Goal: Task Accomplishment & Management: Use online tool/utility

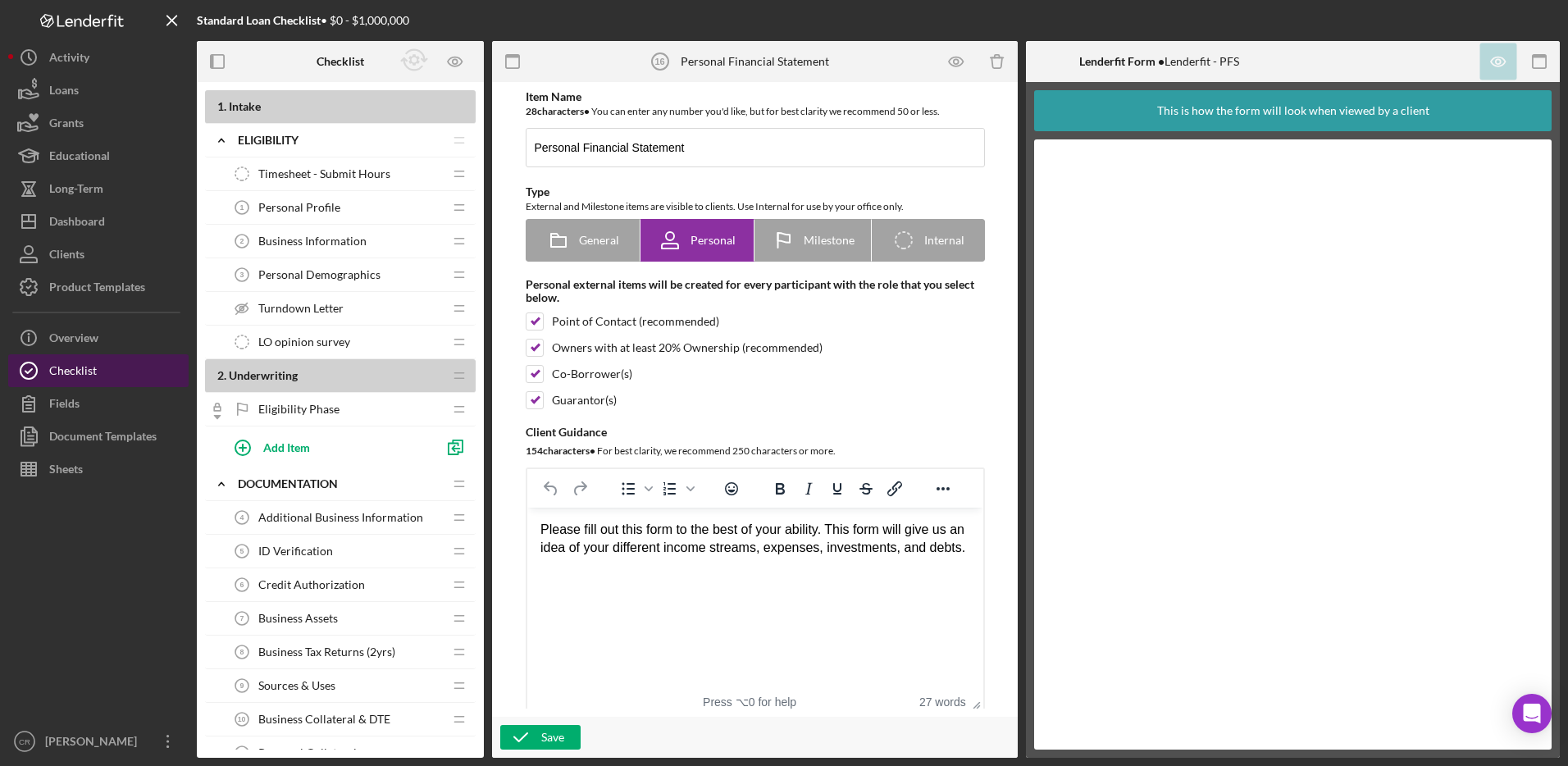
click at [93, 363] on div "Checklist" at bounding box center [74, 372] width 48 height 37
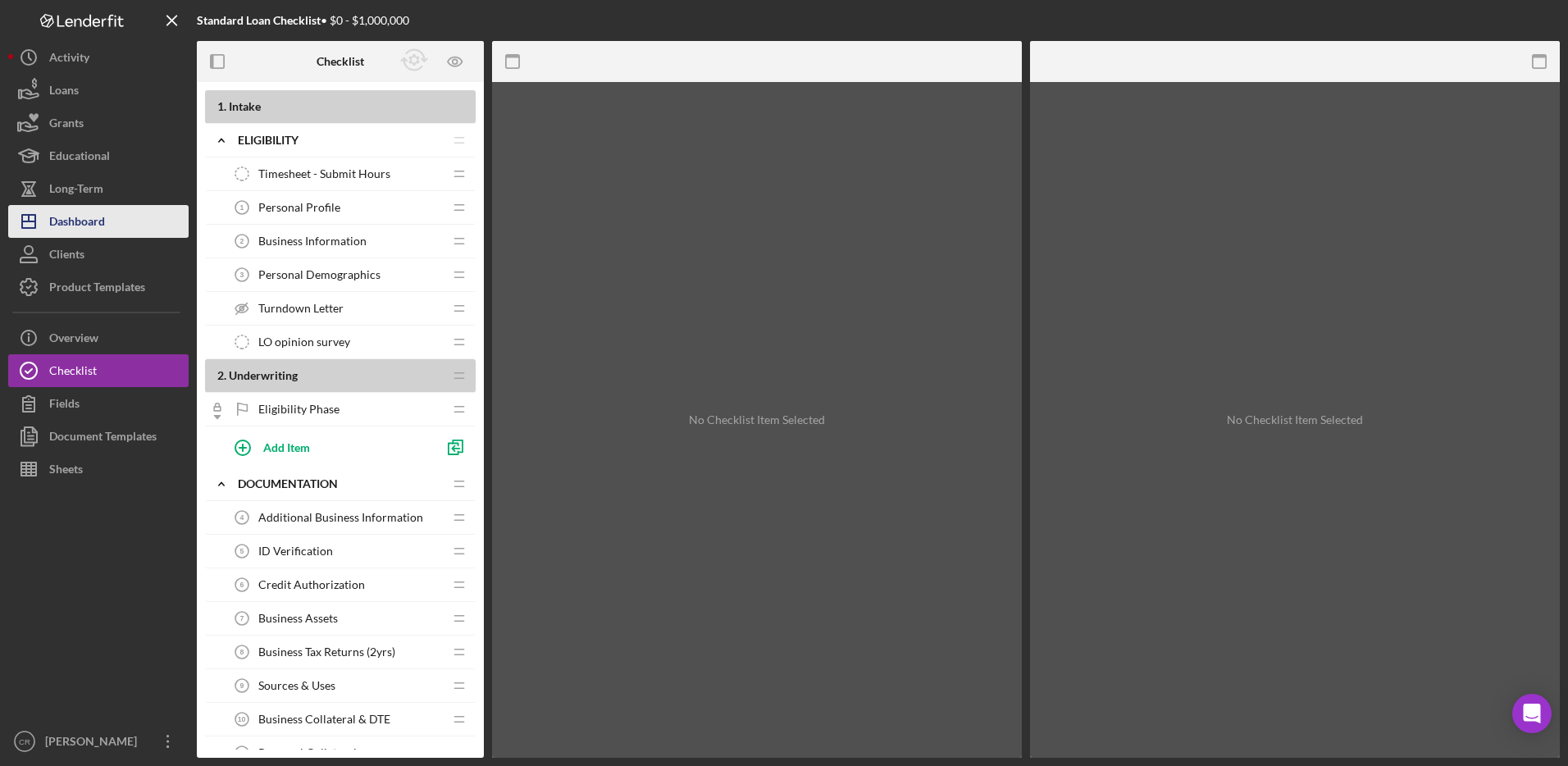
click at [69, 216] on div "Dashboard" at bounding box center [77, 223] width 56 height 37
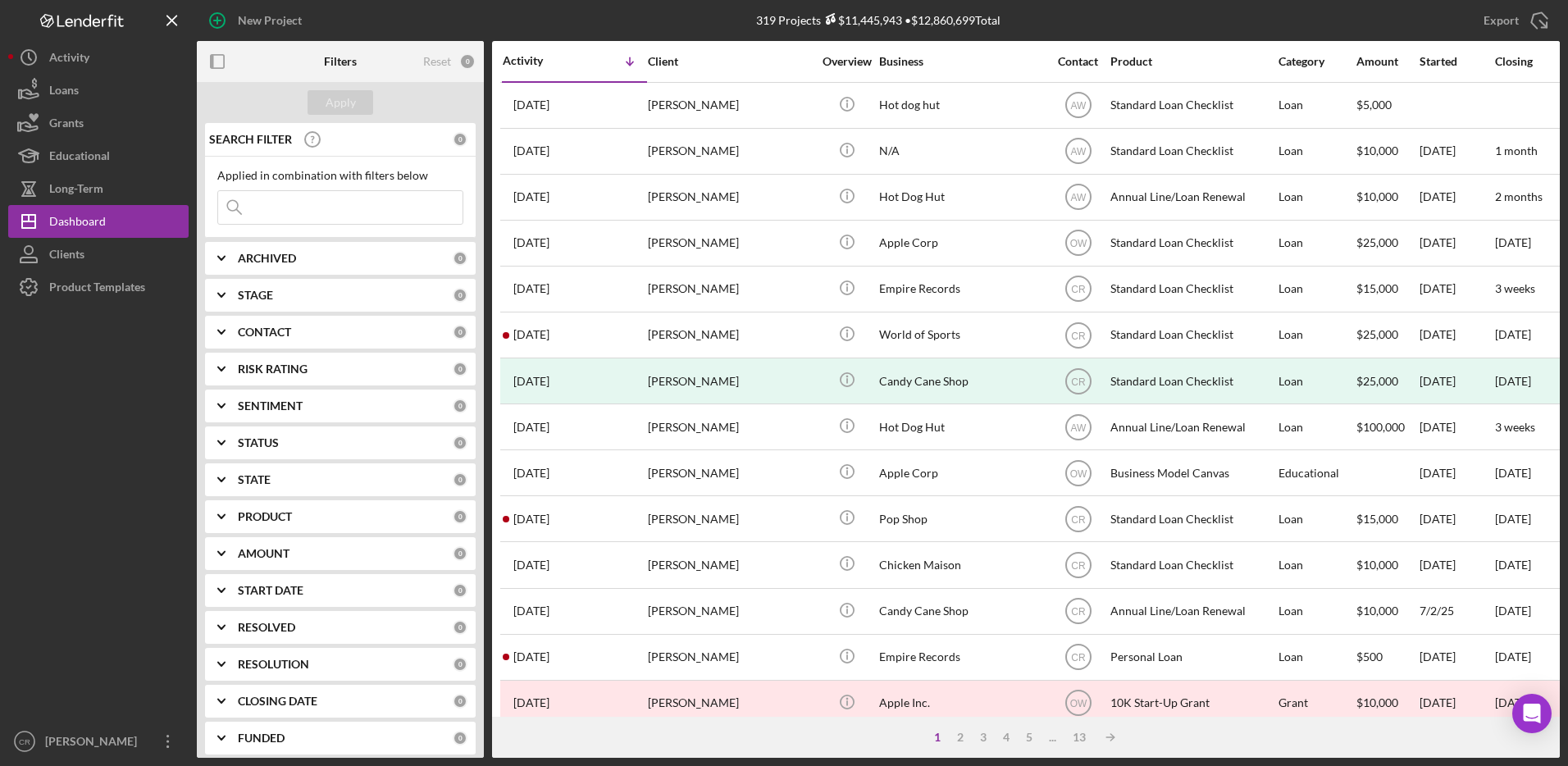
click at [269, 365] on b "RISK RATING" at bounding box center [272, 369] width 69 height 13
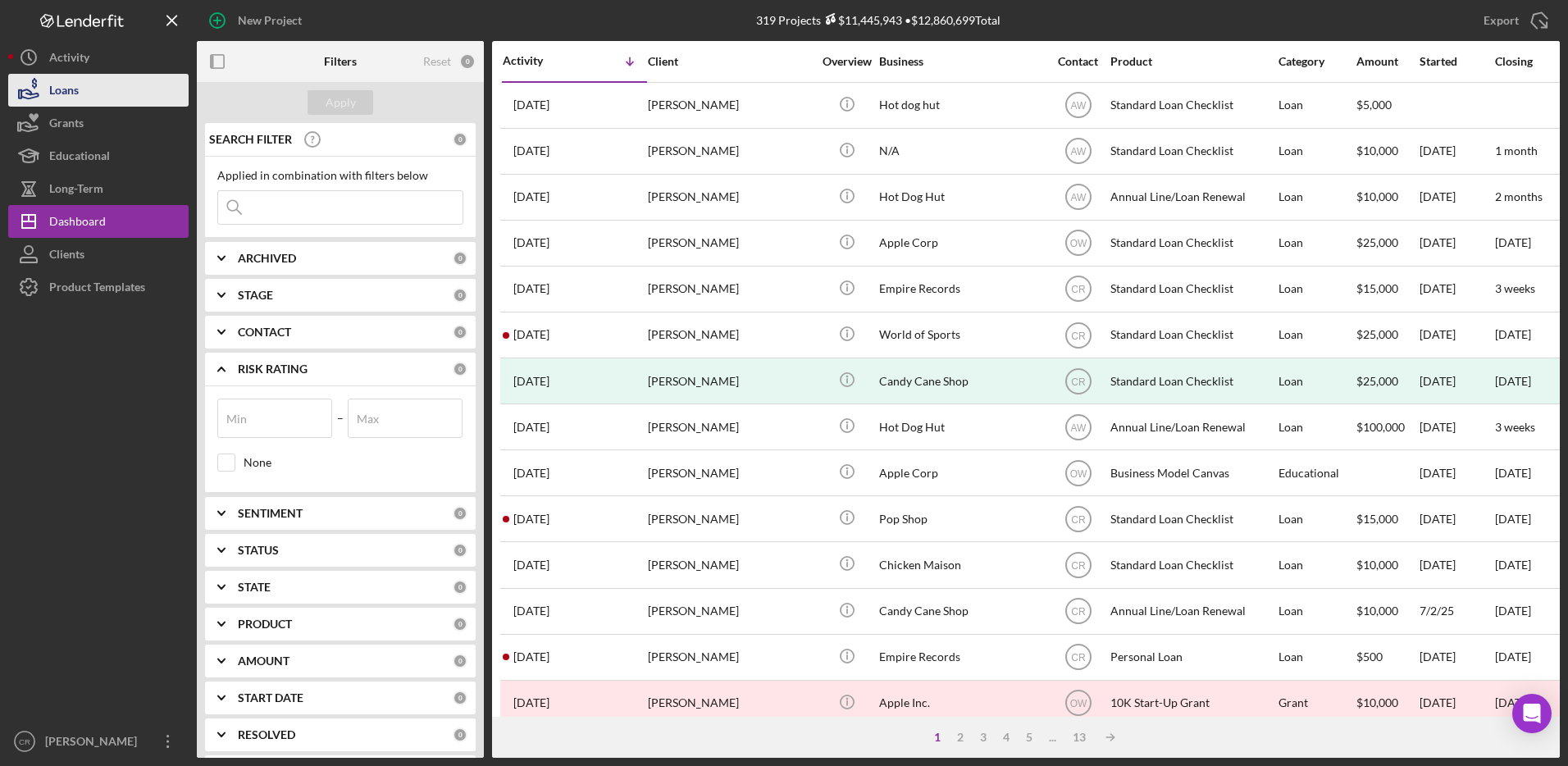
click at [88, 91] on button "Loans" at bounding box center [98, 90] width 180 height 33
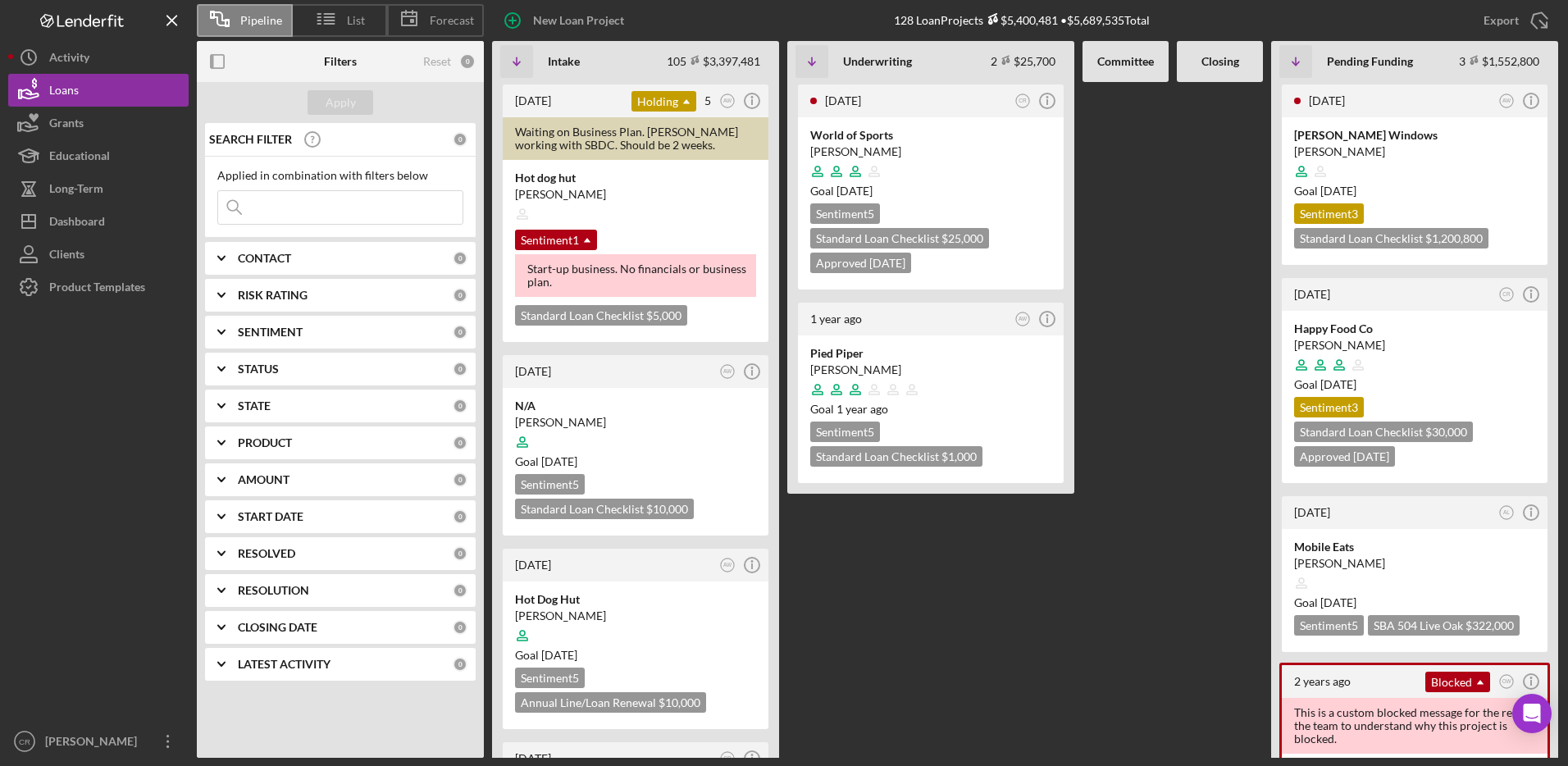
click at [287, 288] on b "RISK RATING" at bounding box center [272, 294] width 69 height 13
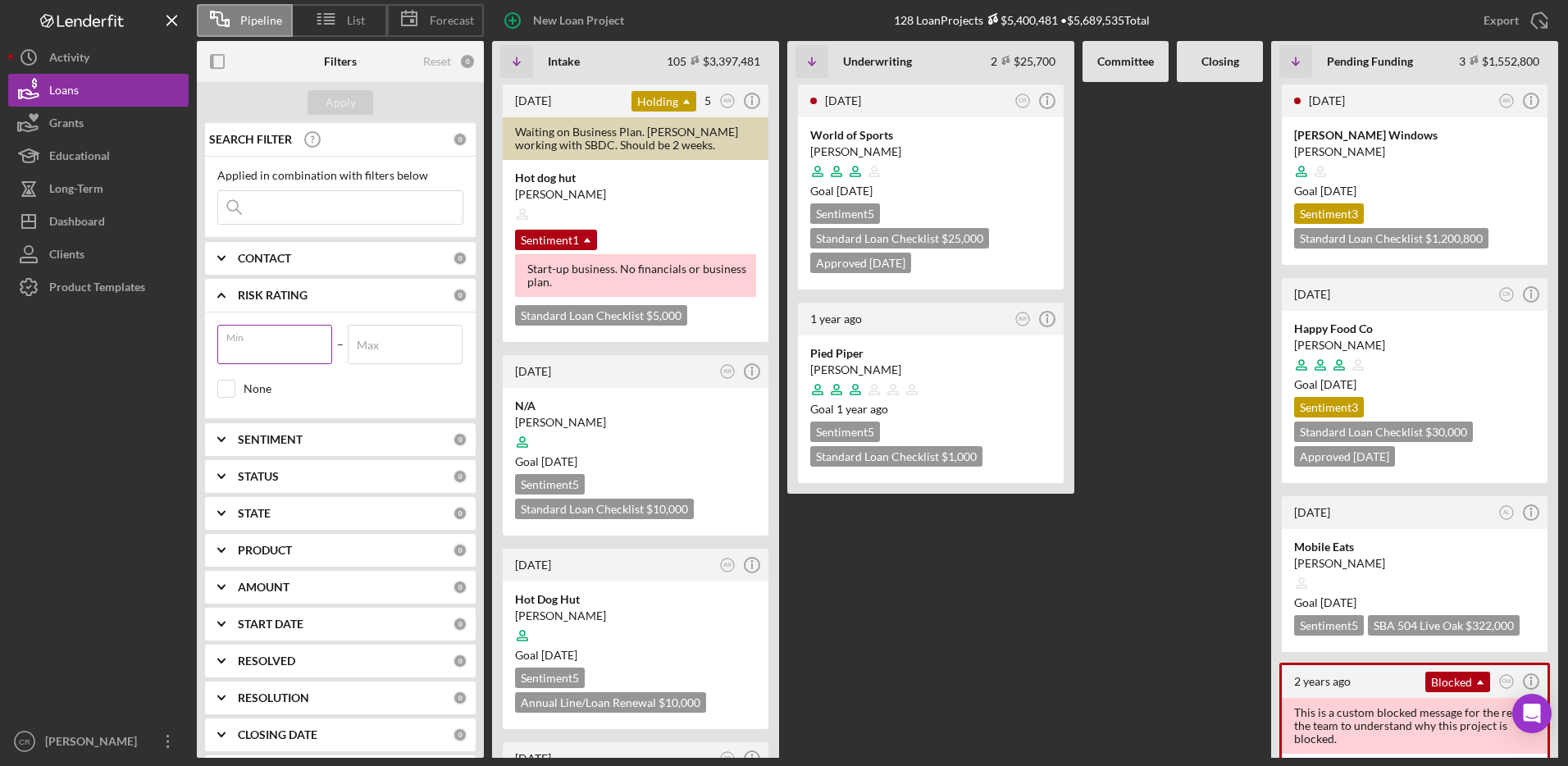
click at [251, 348] on input "Min" at bounding box center [275, 345] width 115 height 39
type input "1"
click at [369, 352] on input "Max" at bounding box center [405, 345] width 115 height 39
type input "3"
click at [331, 104] on div "Apply" at bounding box center [340, 102] width 30 height 25
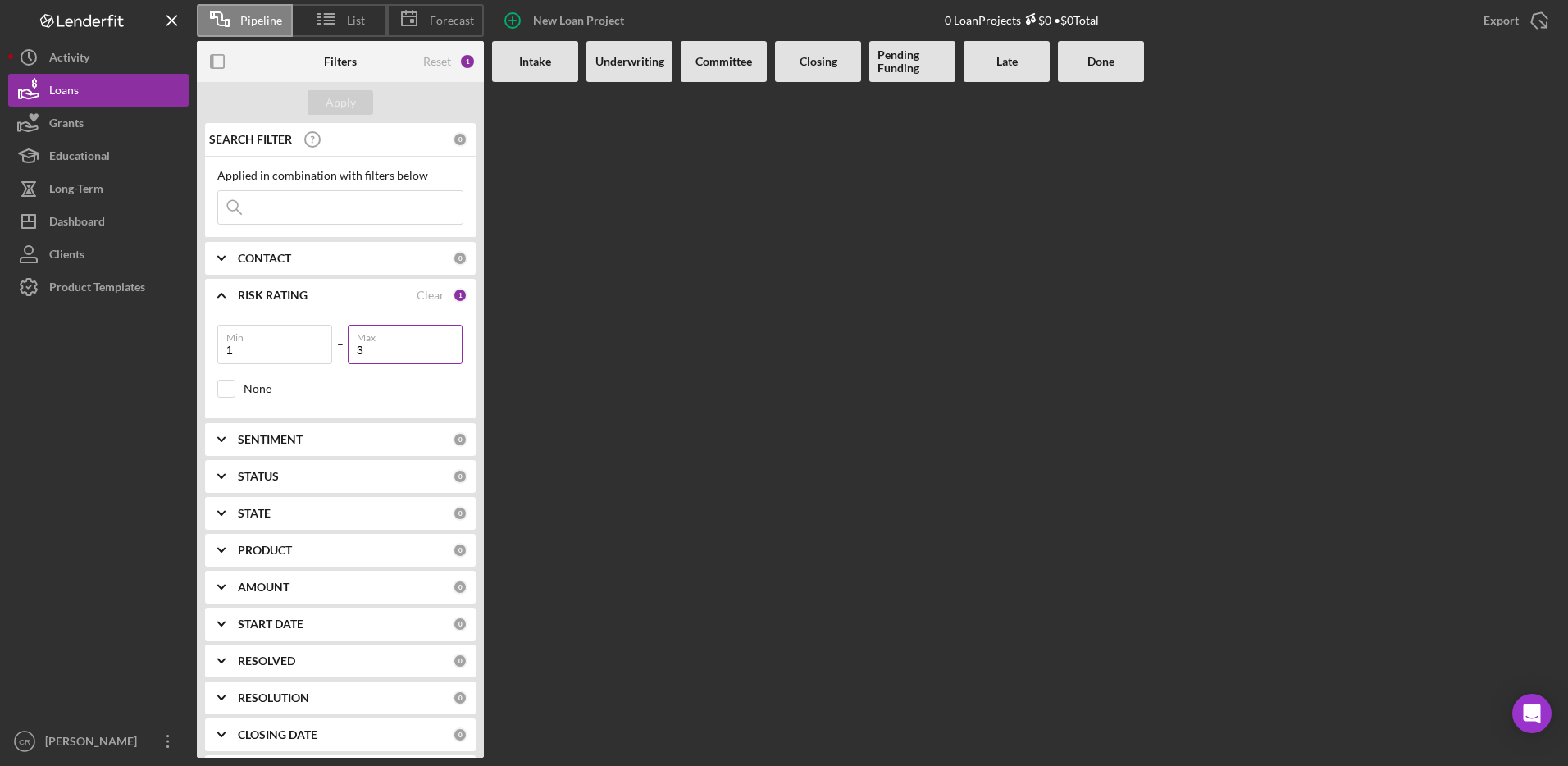
click at [402, 358] on input "3" at bounding box center [405, 345] width 115 height 39
type input "5"
click at [367, 104] on button "Apply" at bounding box center [340, 102] width 66 height 25
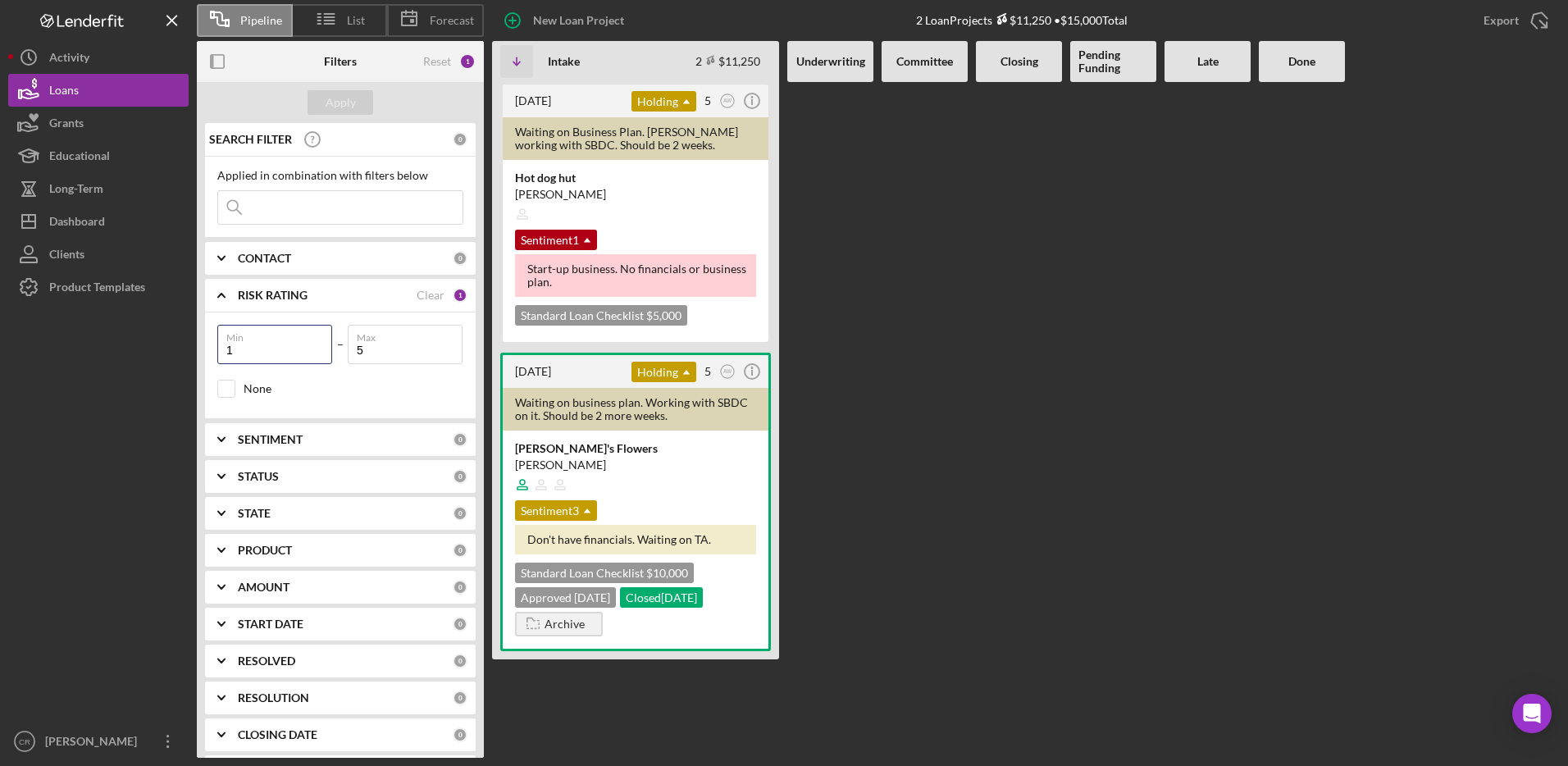
click at [182, 341] on div "Pipeline List Forecast New Loan Project 2 Loan Projects $11,250 • $15,000 Total…" at bounding box center [784, 379] width 1551 height 758
type input "0"
click at [360, 103] on button "Apply" at bounding box center [340, 102] width 66 height 25
click at [98, 89] on button "Loans" at bounding box center [98, 90] width 180 height 33
click at [424, 56] on div "Reset" at bounding box center [437, 61] width 28 height 13
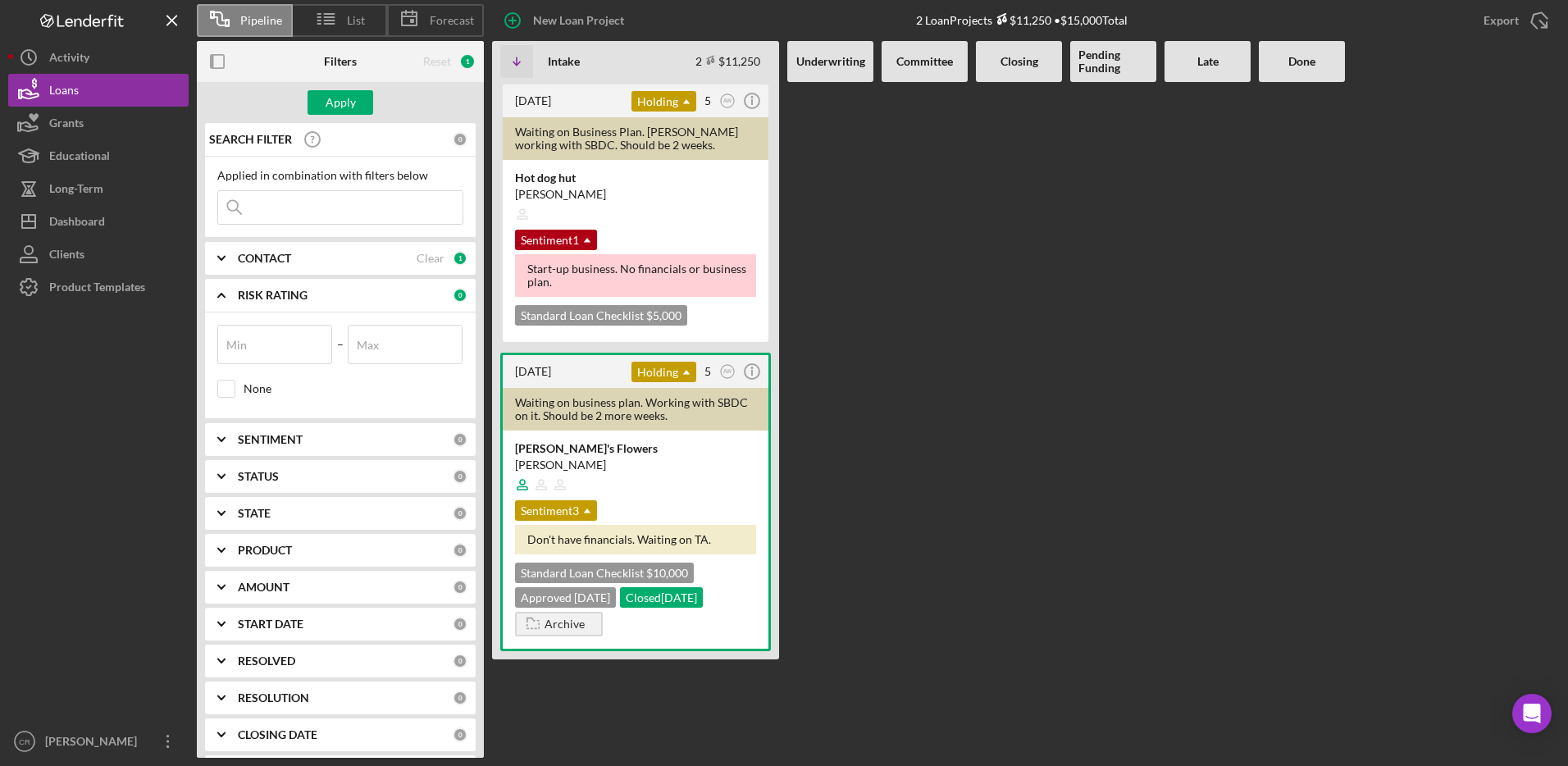
click at [346, 116] on div "Apply" at bounding box center [340, 103] width 287 height 41
click at [352, 104] on div "Apply" at bounding box center [340, 102] width 30 height 25
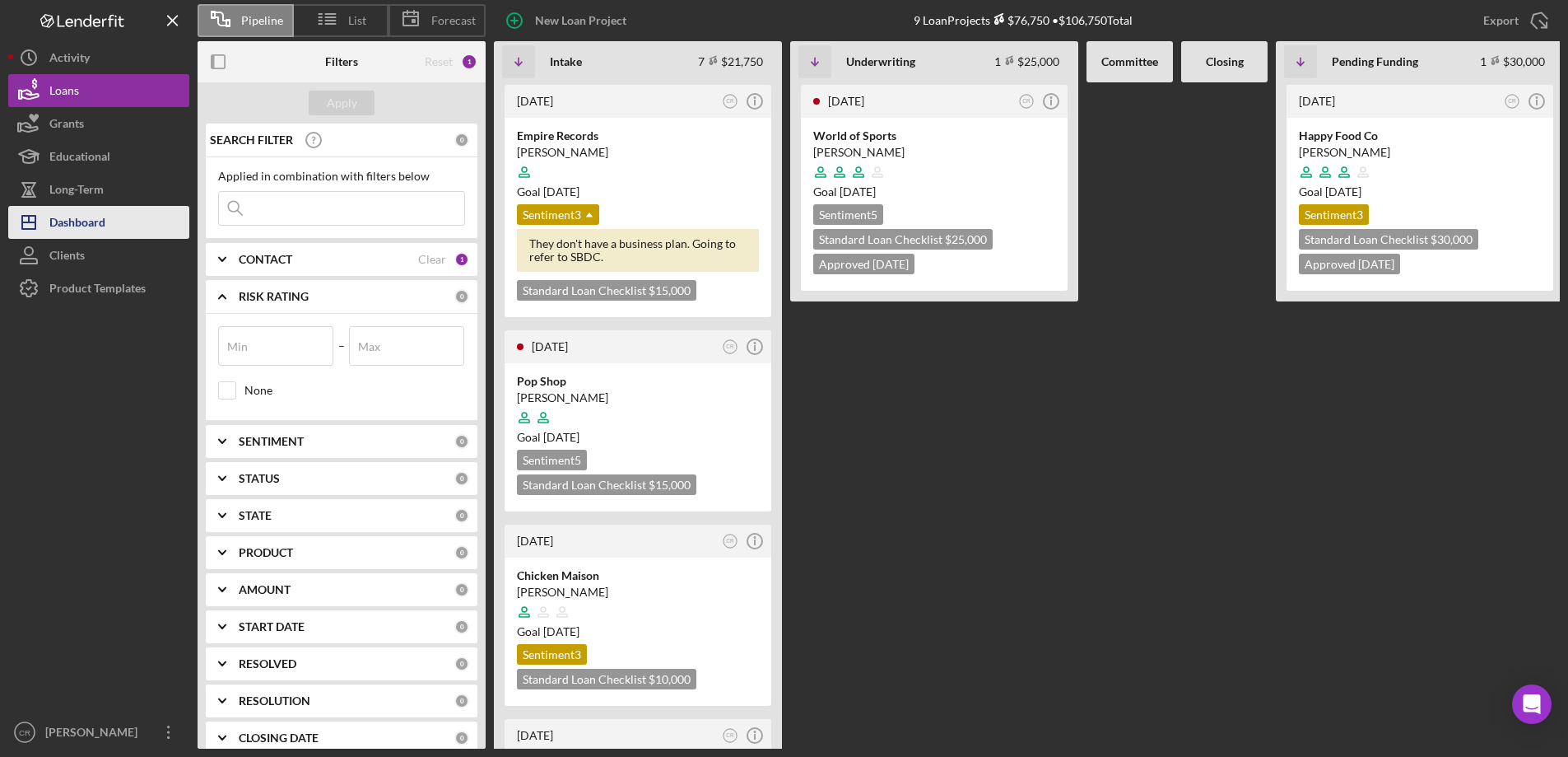
click at [77, 217] on div "Dashboard" at bounding box center [77, 224] width 56 height 37
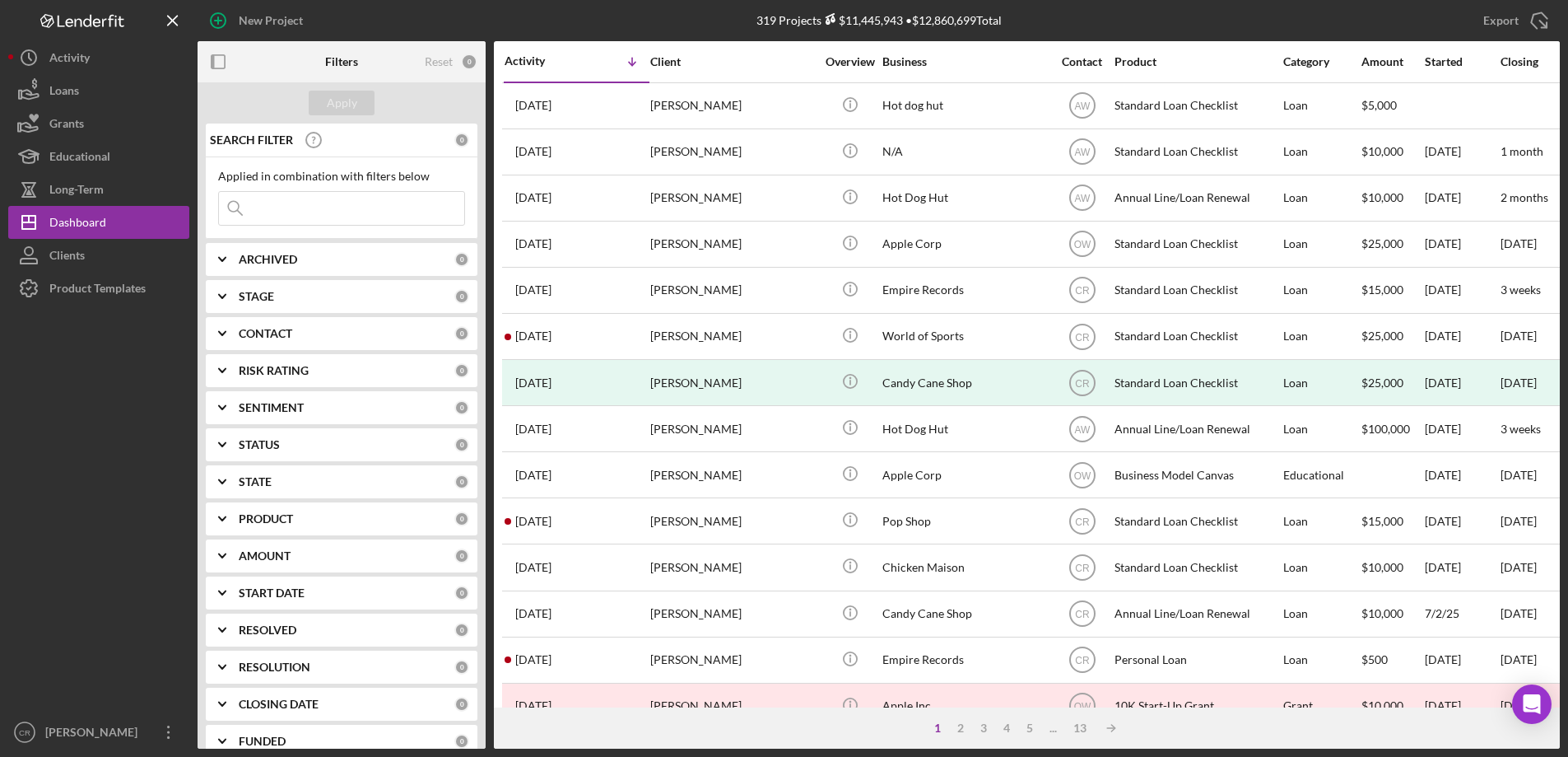
click at [295, 203] on input at bounding box center [342, 208] width 246 height 33
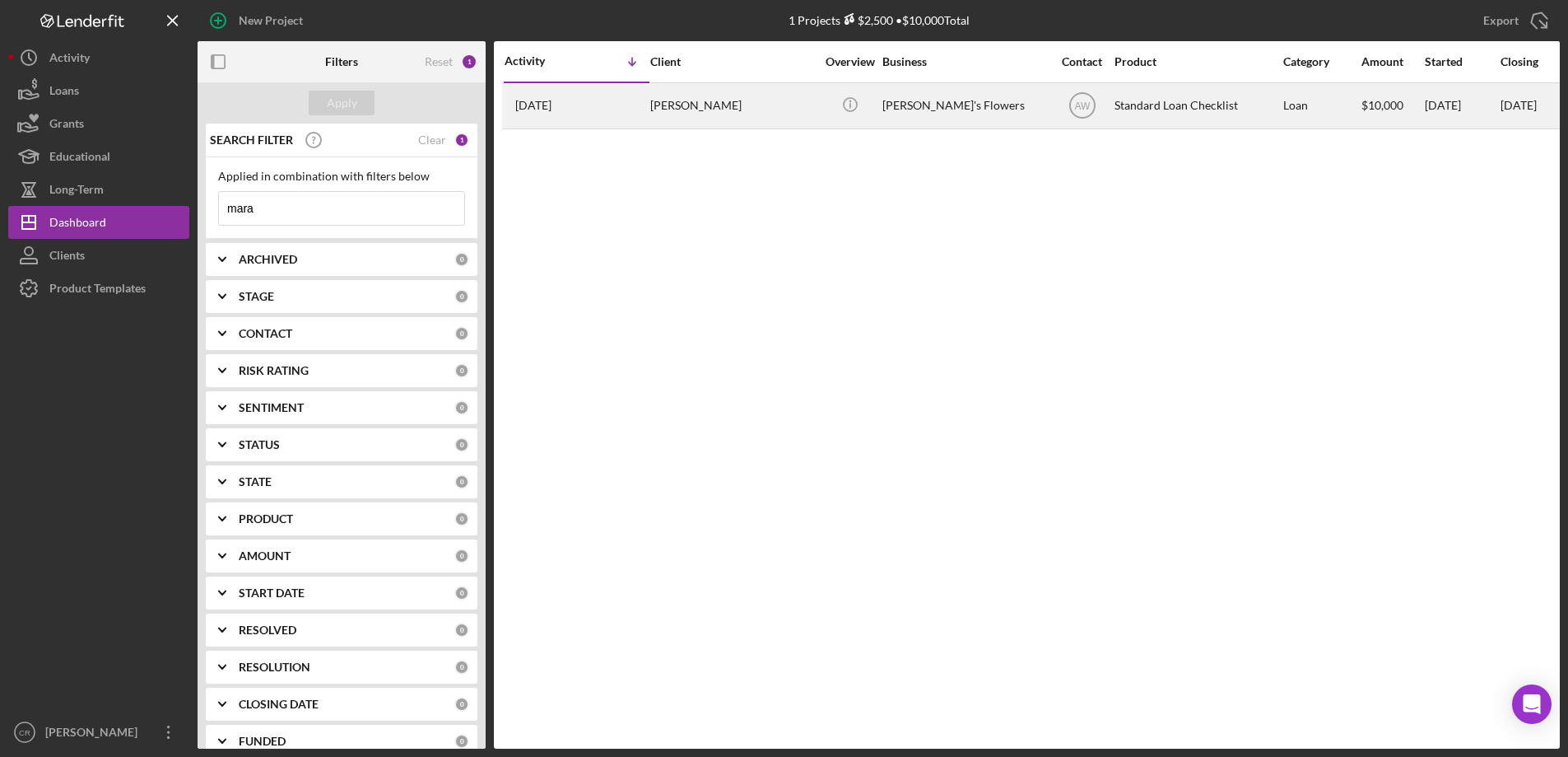
type input "mara"
click at [764, 117] on div "[PERSON_NAME]" at bounding box center [732, 106] width 165 height 44
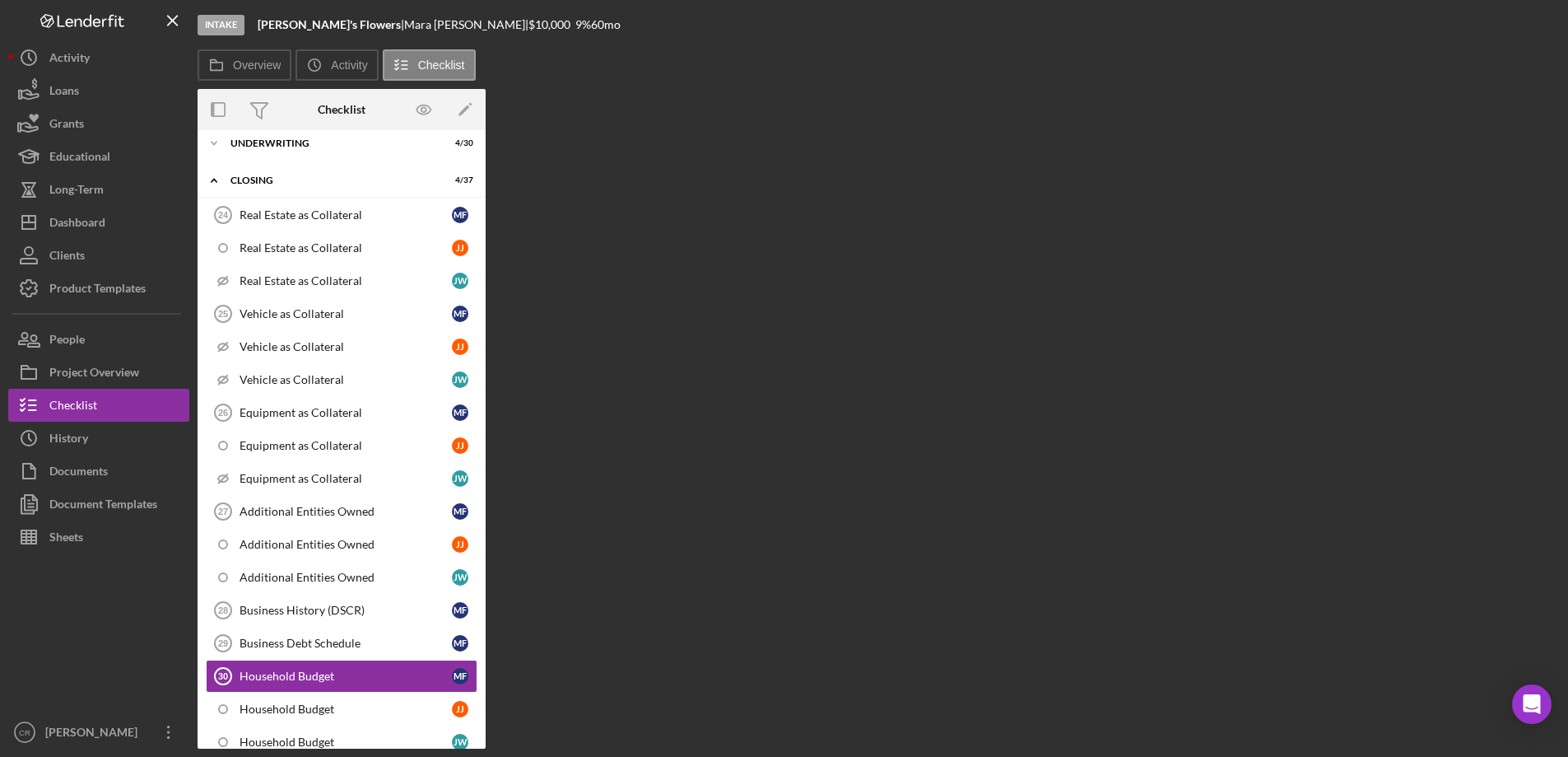
scroll to position [321, 0]
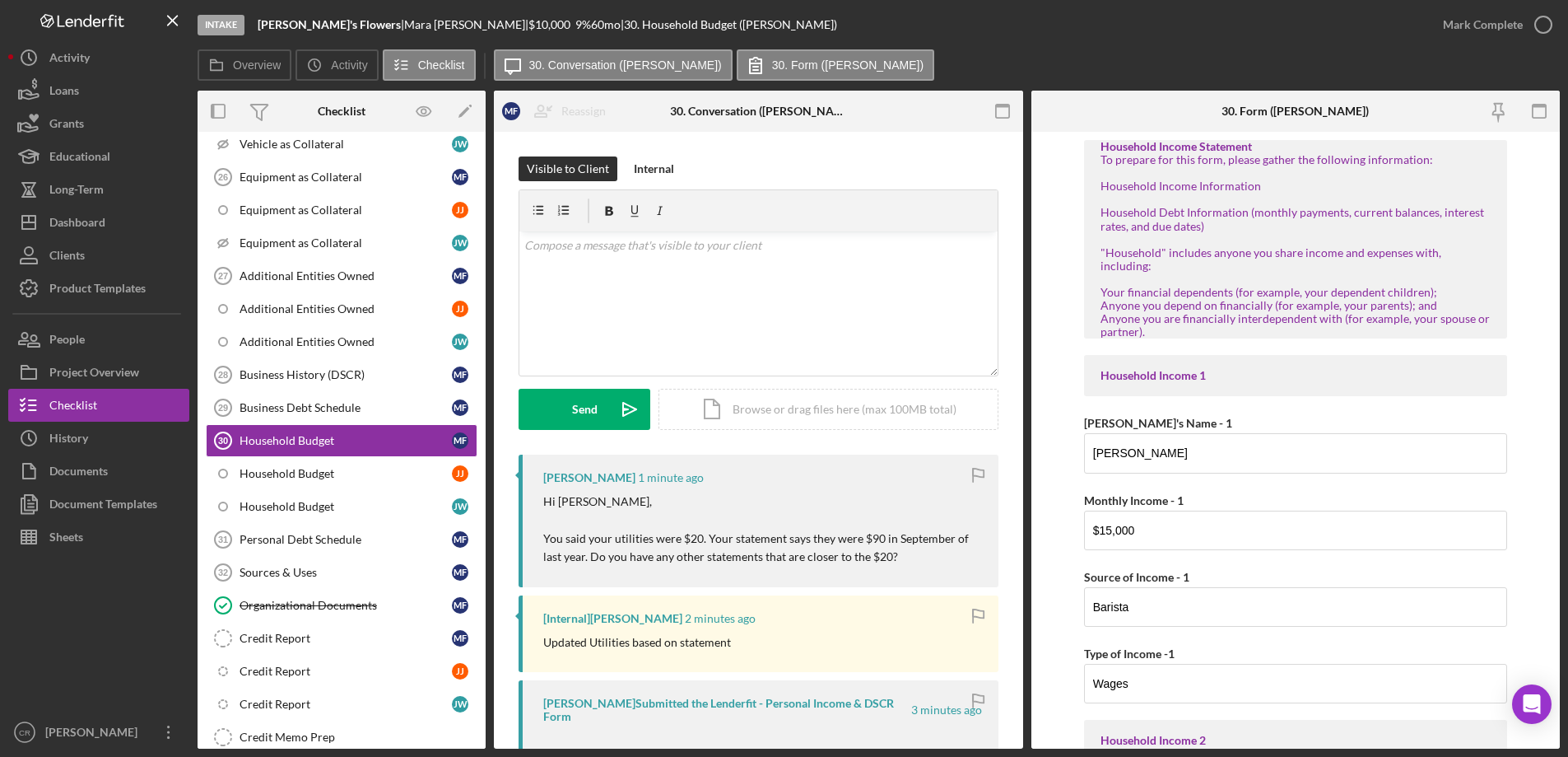
click at [76, 556] on div at bounding box center [99, 634] width 181 height 162
click at [76, 536] on div "Sheets" at bounding box center [66, 539] width 33 height 37
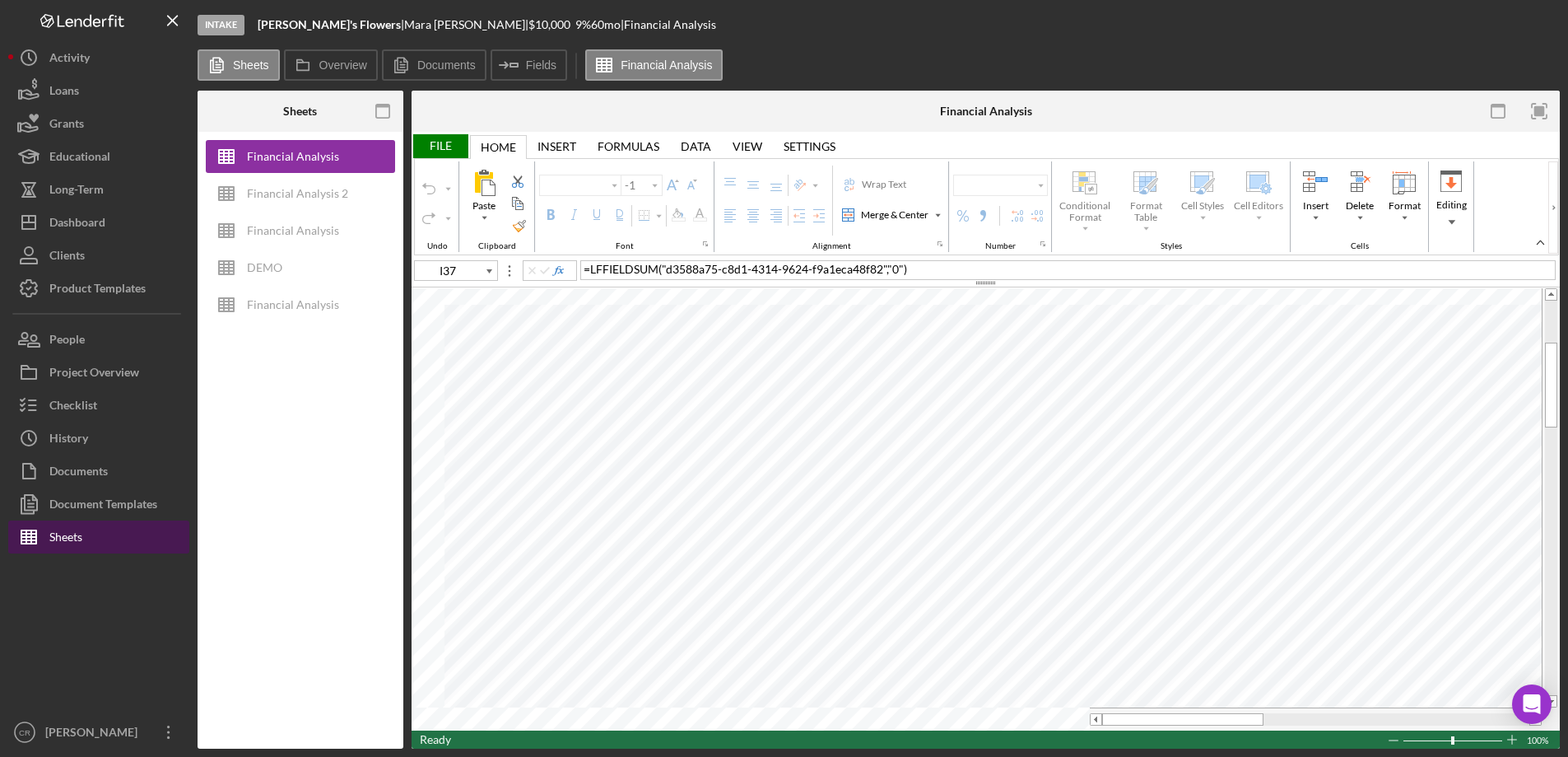
type input "Calibri"
type input "11"
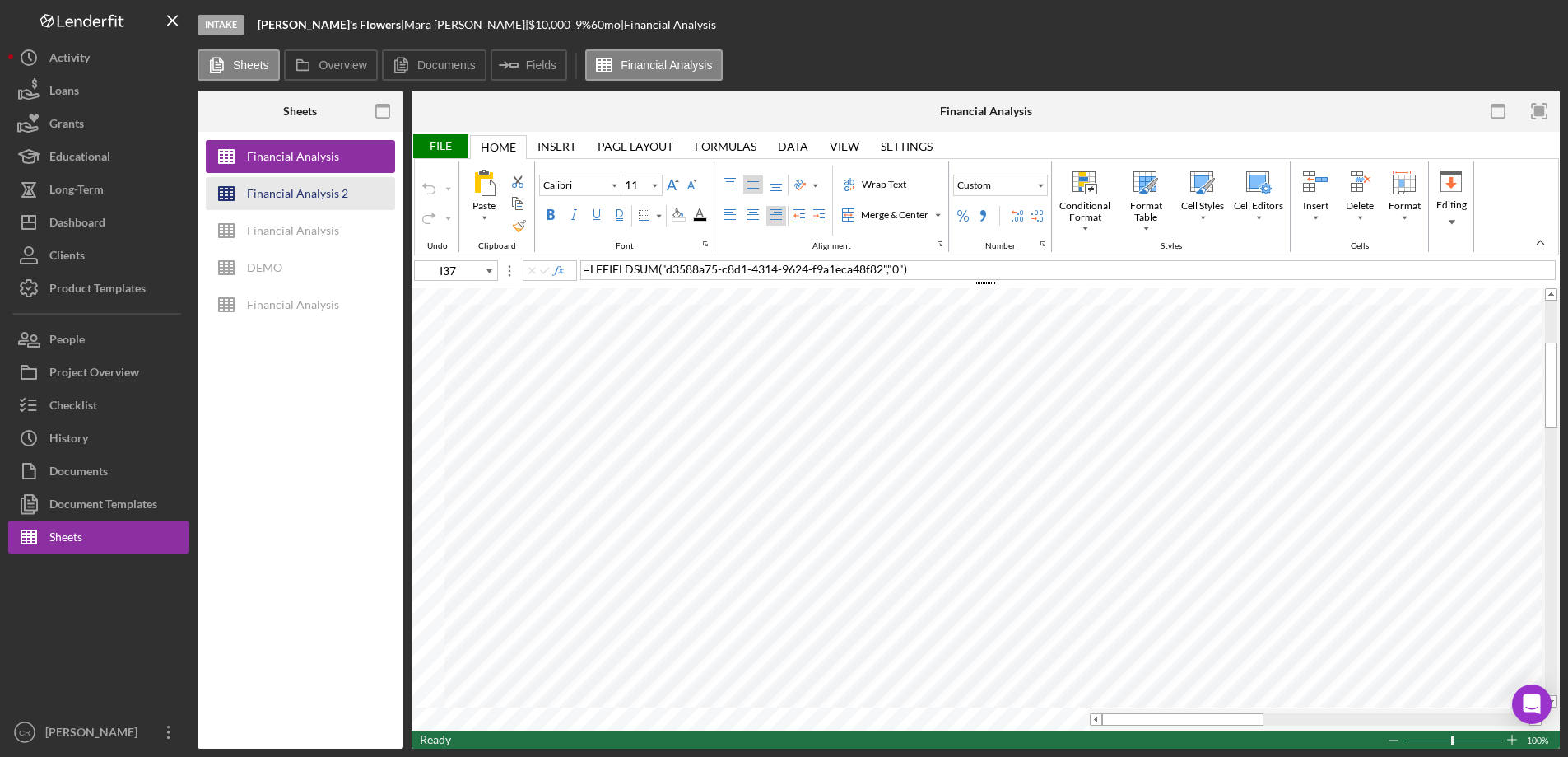
click at [305, 180] on div "Financial Analysis 2" at bounding box center [298, 193] width 101 height 33
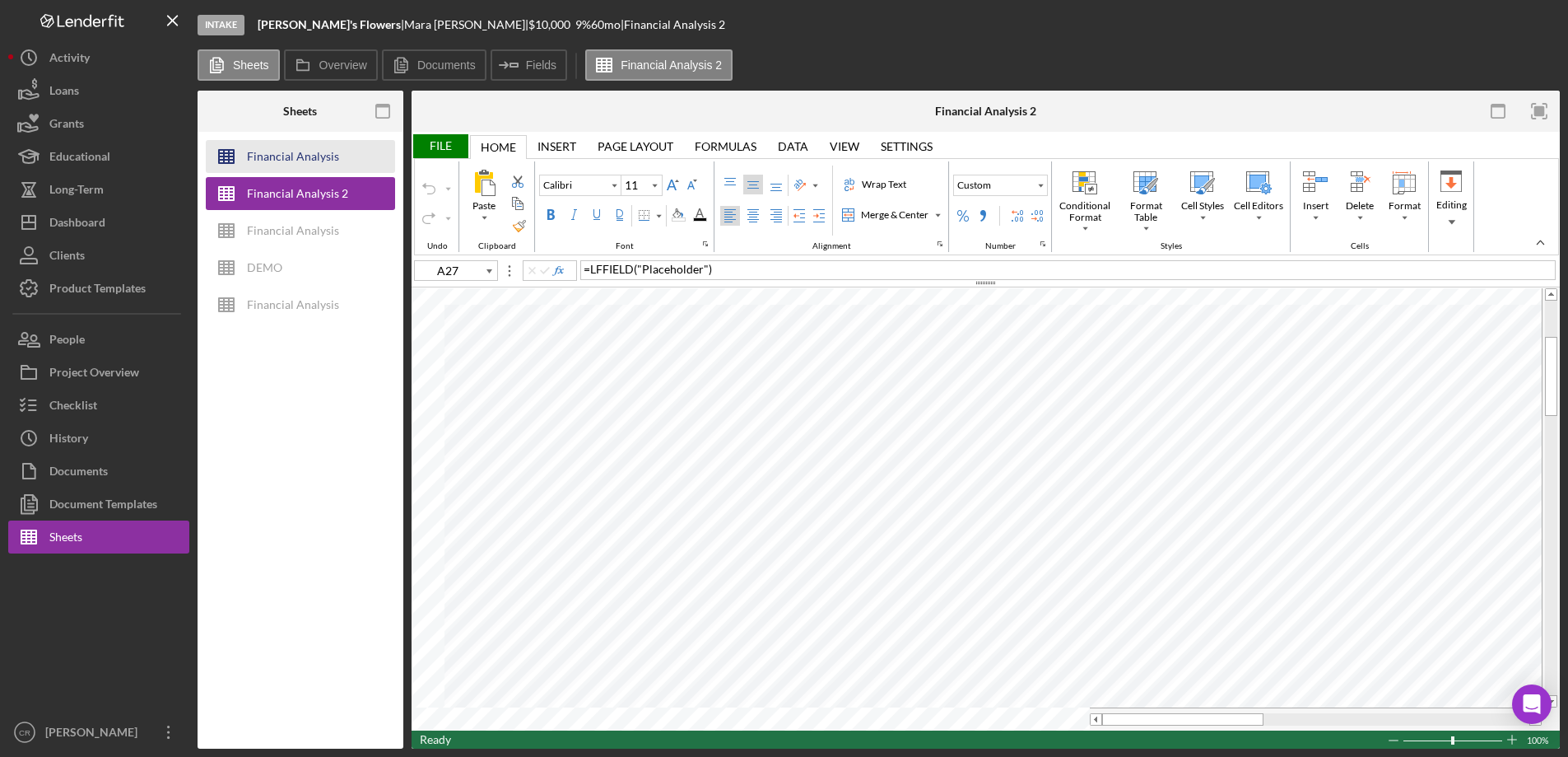
click at [303, 162] on div "Financial Analysis" at bounding box center [293, 156] width 92 height 33
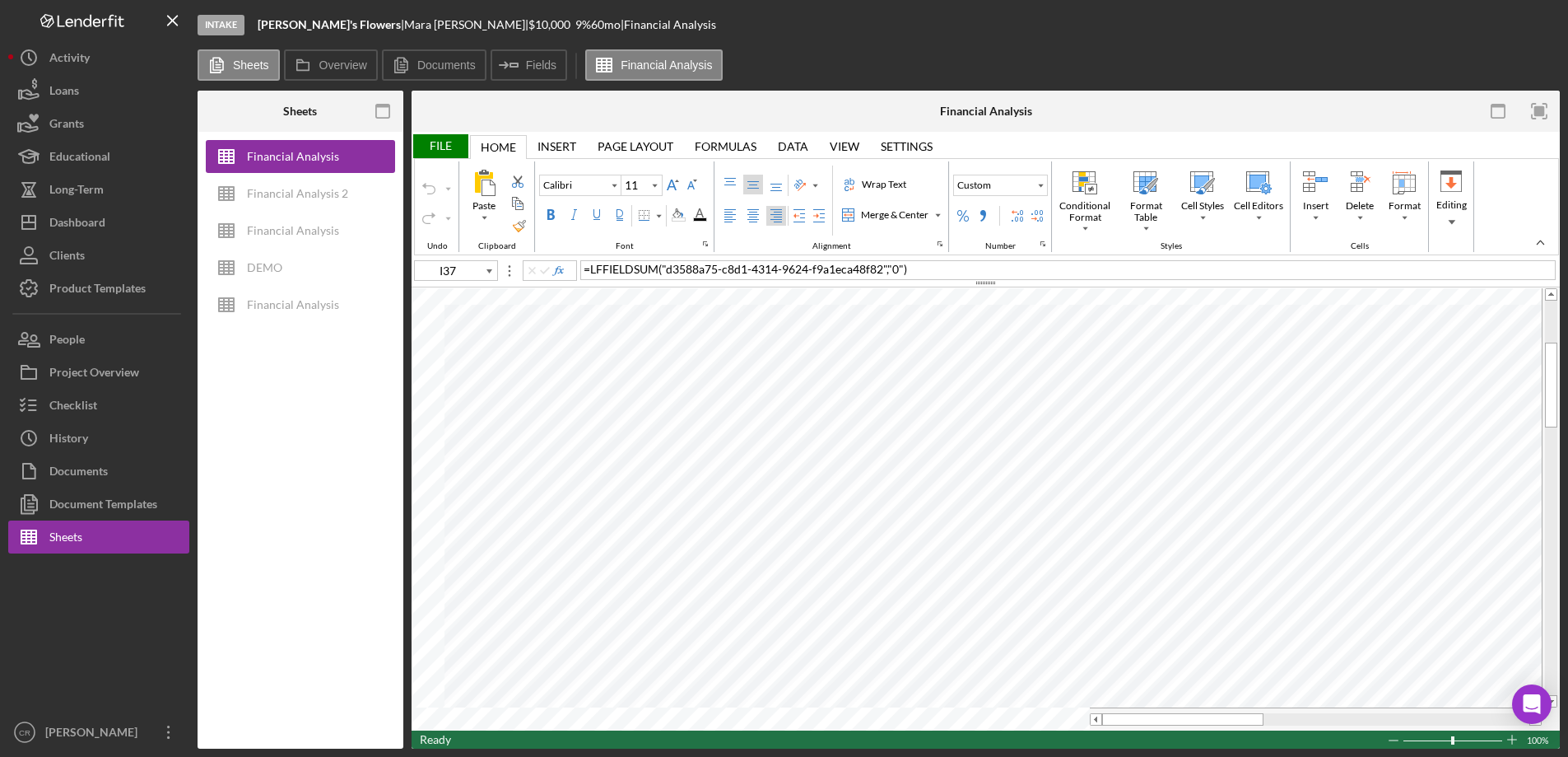
type input "L26"
type input "10"
type input "D4"
type input "Lato"
type input "10.5"
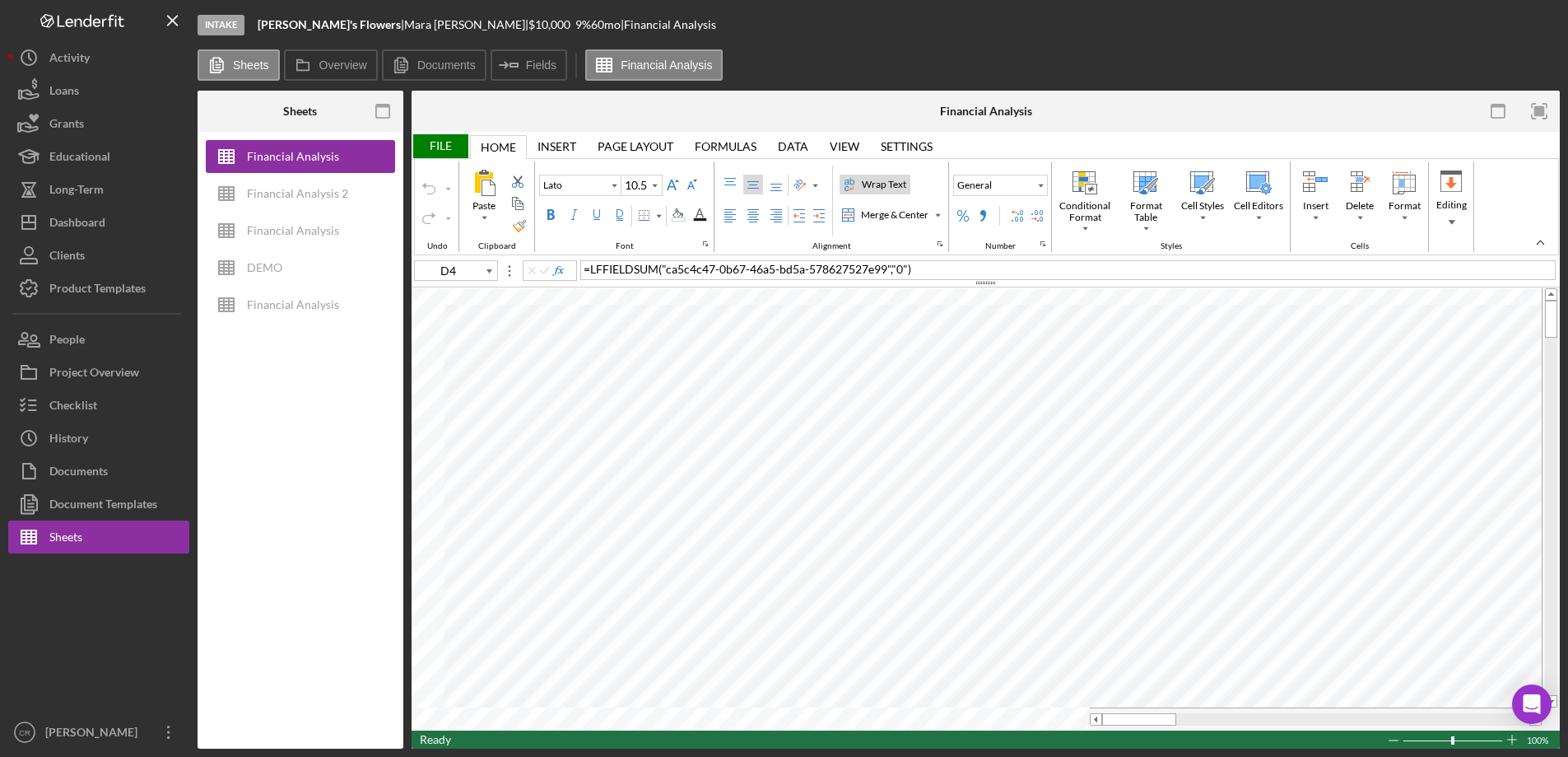
type input "L26"
type input "Calibri"
type input "10"
type input "I37"
type input "11"
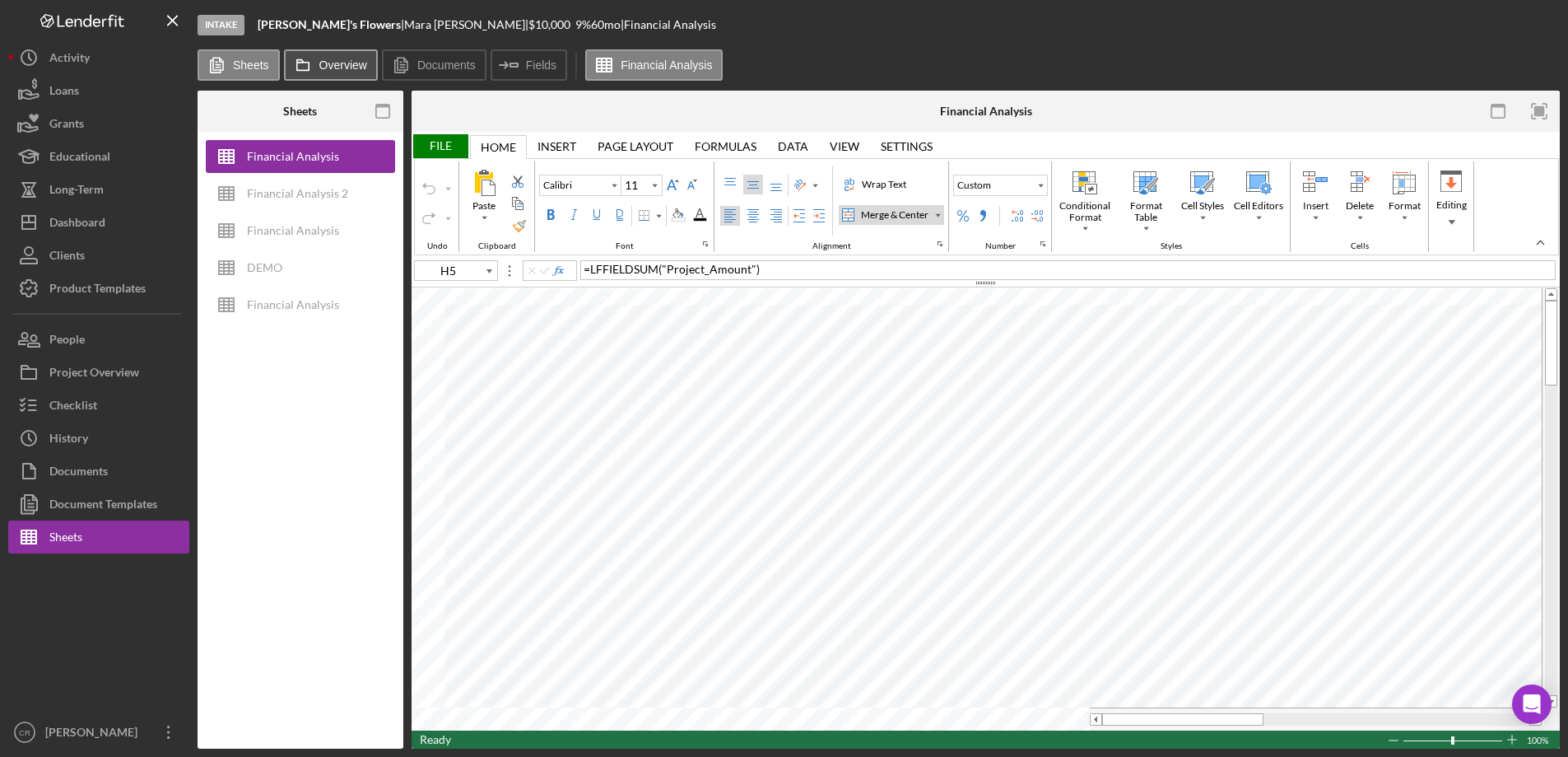
click at [310, 60] on icon at bounding box center [303, 65] width 33 height 33
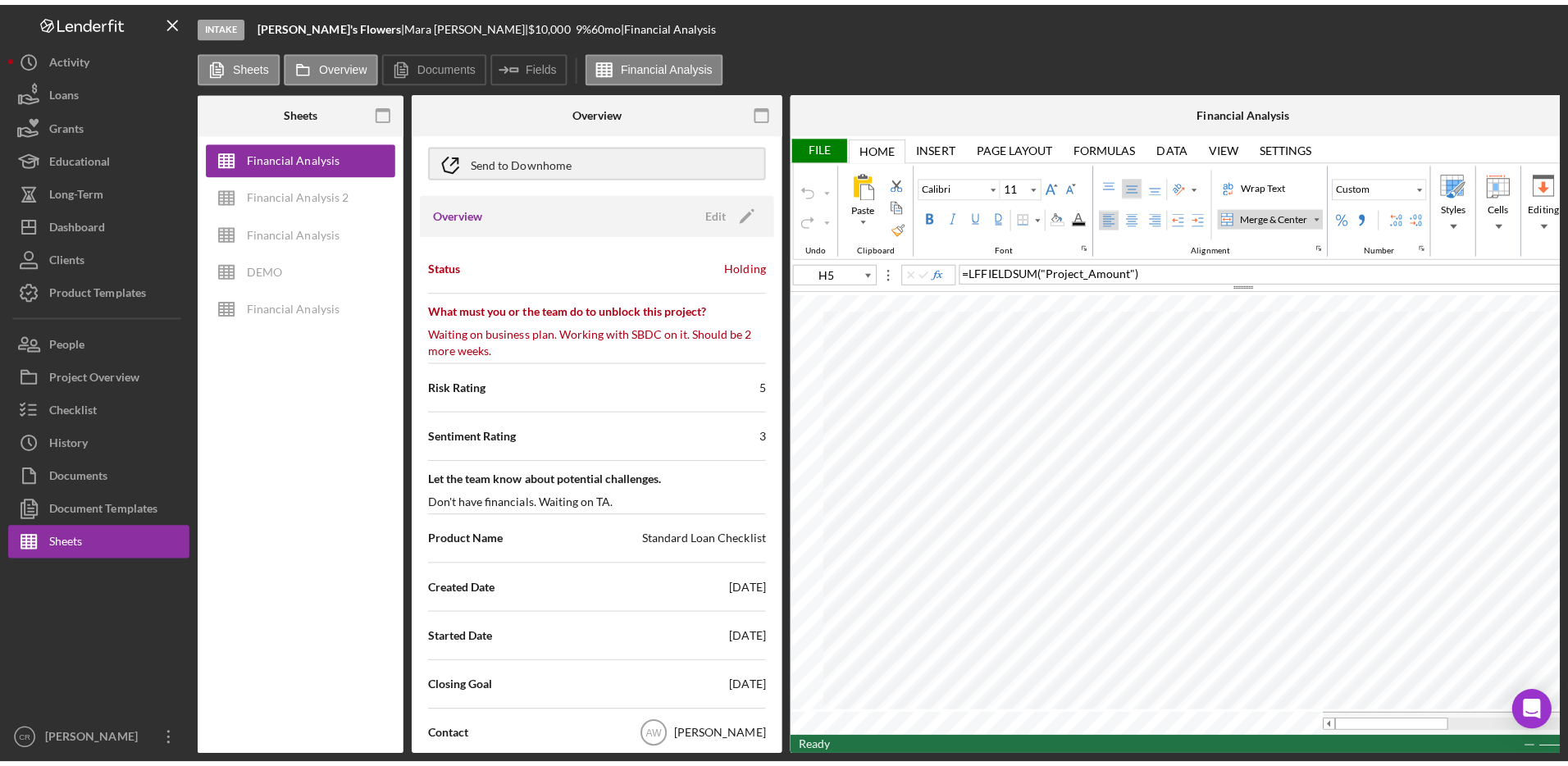
scroll to position [133, 0]
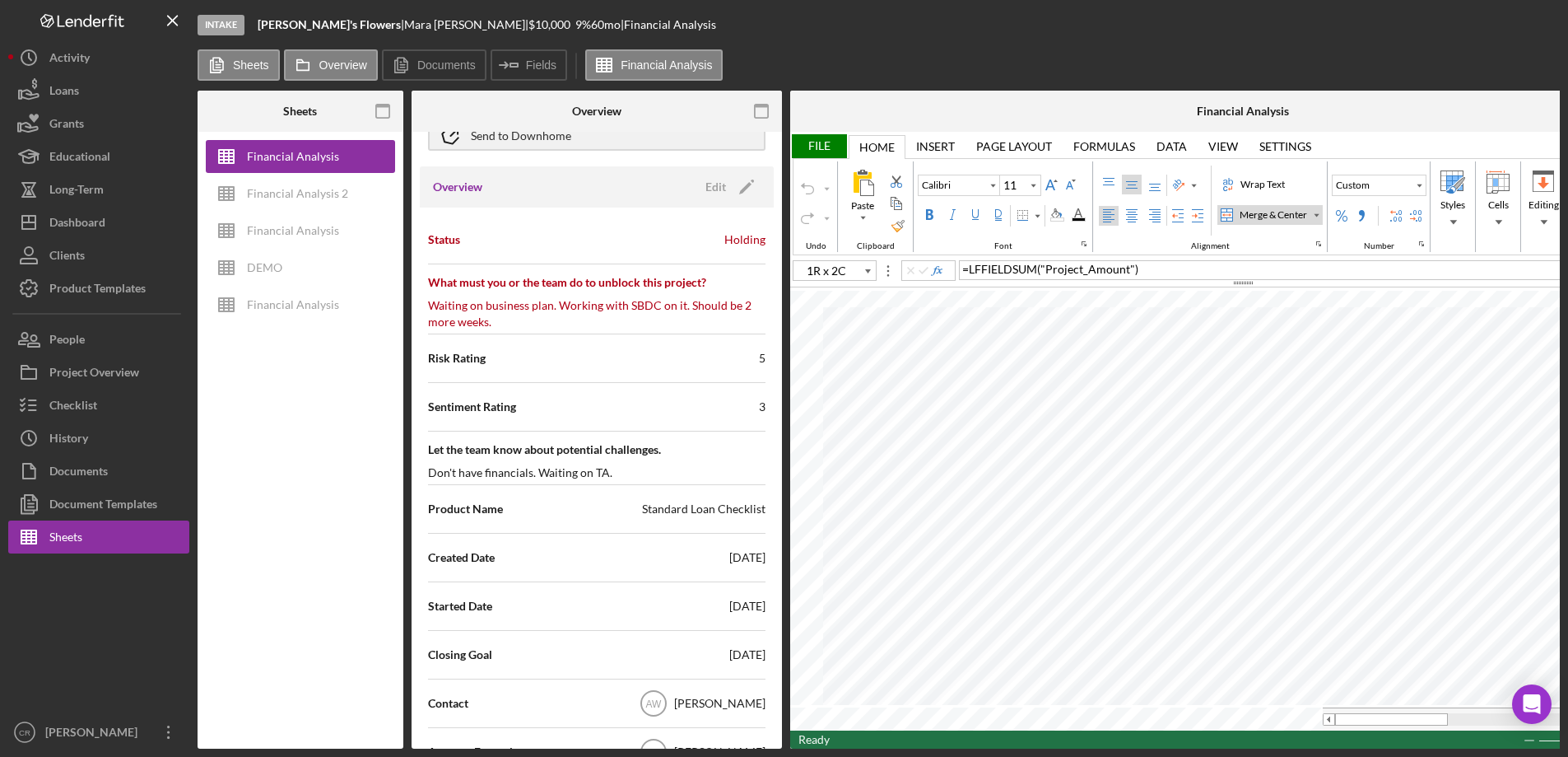
type input "J5"
